Goal: Task Accomplishment & Management: Use online tool/utility

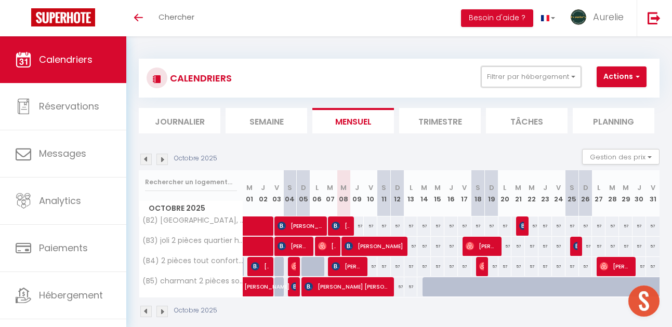
click at [517, 67] on button "Filtrer par hébergement" at bounding box center [531, 77] width 100 height 21
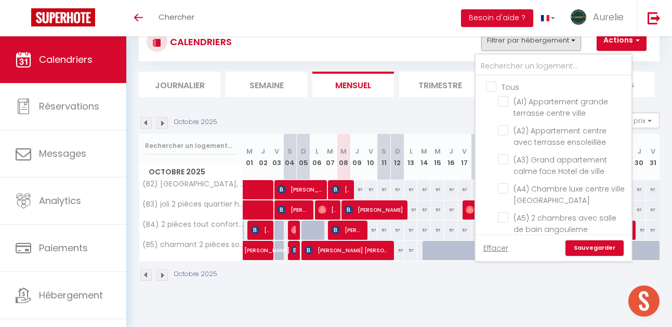
click at [492, 85] on input "Tous" at bounding box center [564, 86] width 156 height 10
checkbox input "true"
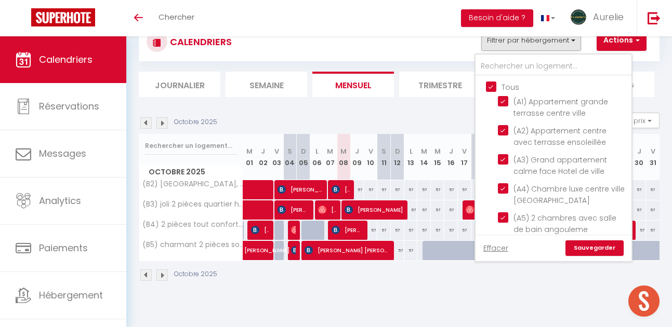
checkbox input "true"
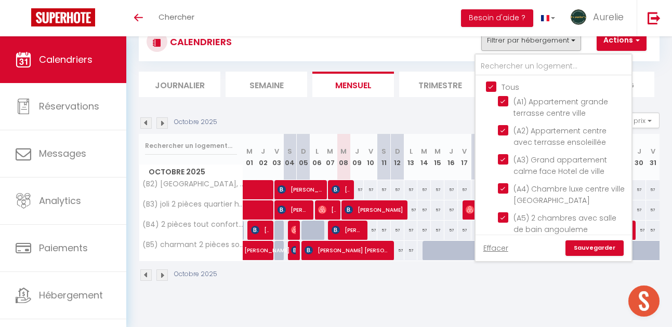
checkbox input "true"
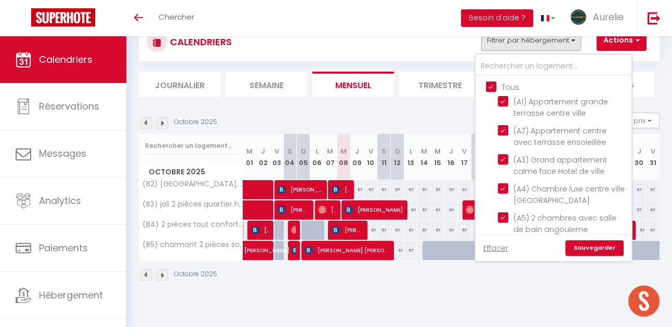
checkbox input "true"
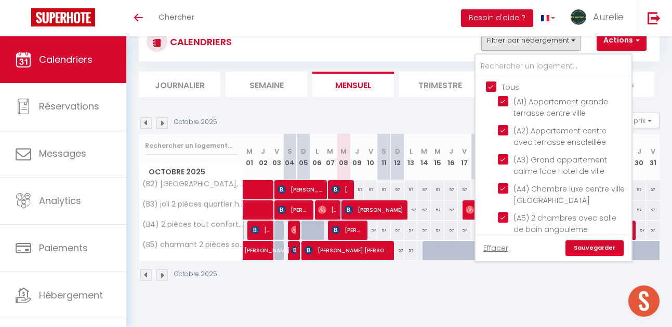
checkbox input "true"
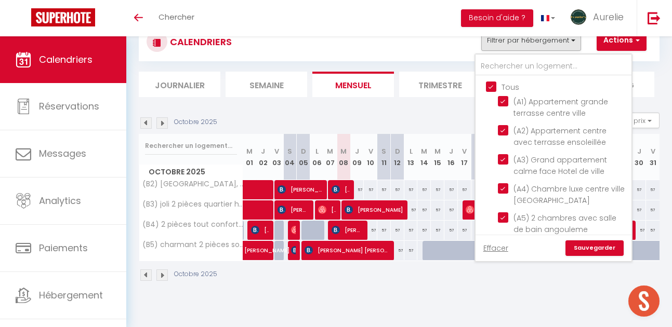
checkbox input "true"
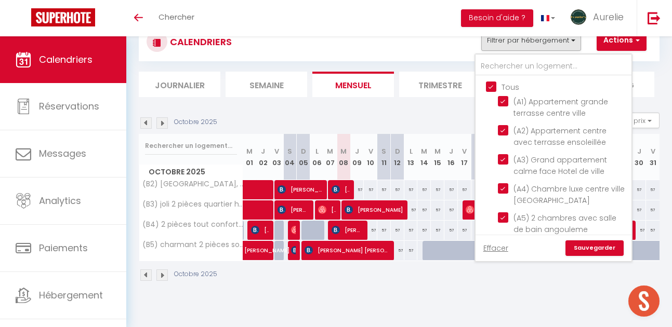
checkbox input "true"
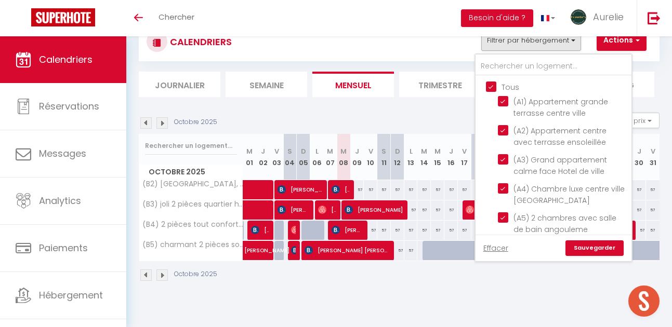
checkbox input "true"
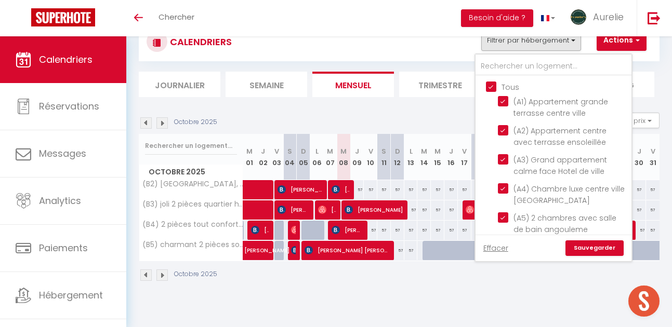
checkbox input "true"
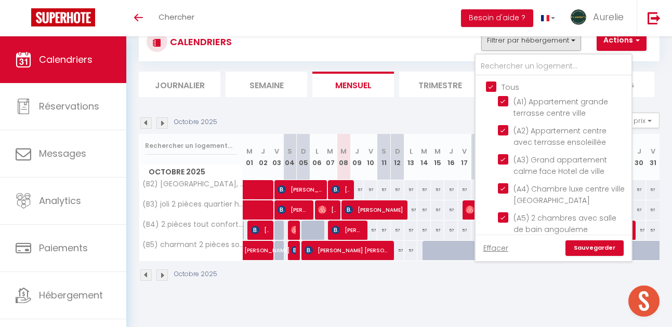
checkbox input "true"
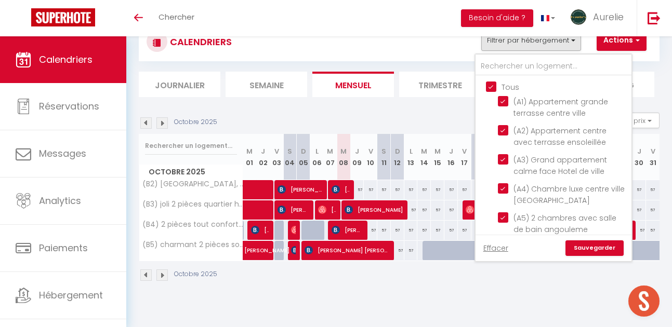
checkbox input "true"
